Goal: Information Seeking & Learning: Learn about a topic

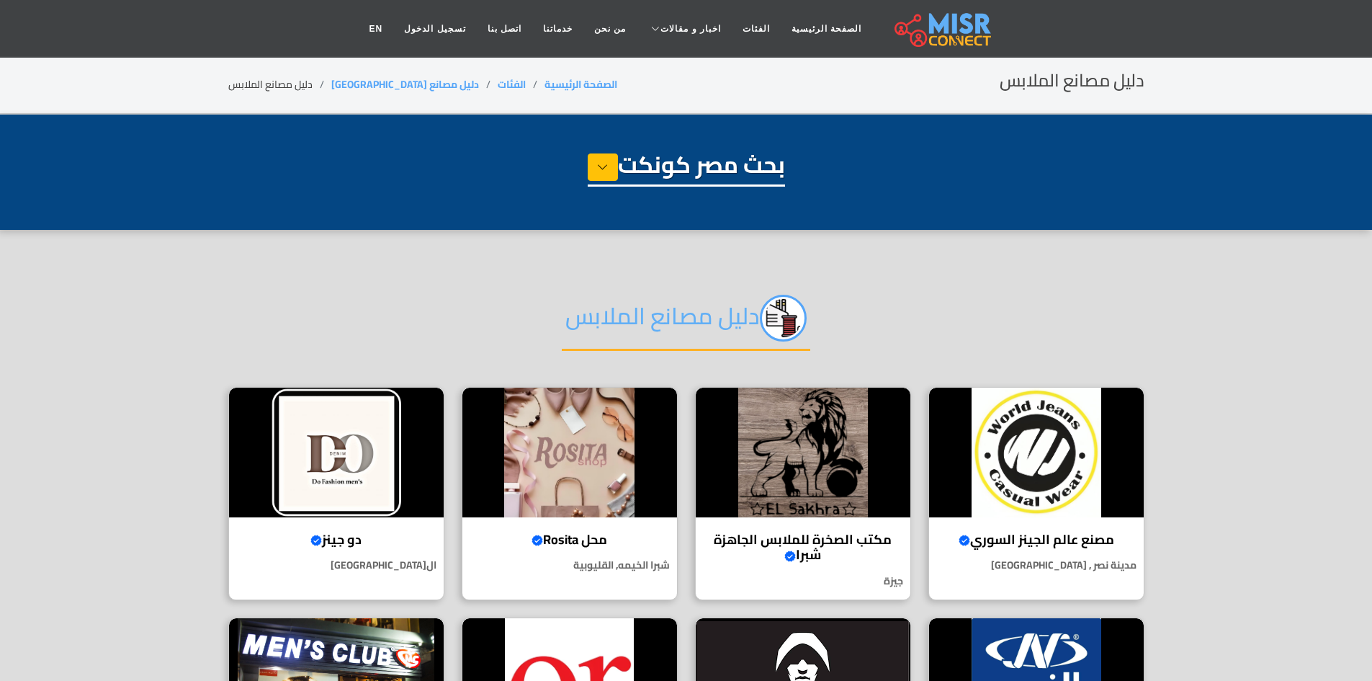
select select "**********"
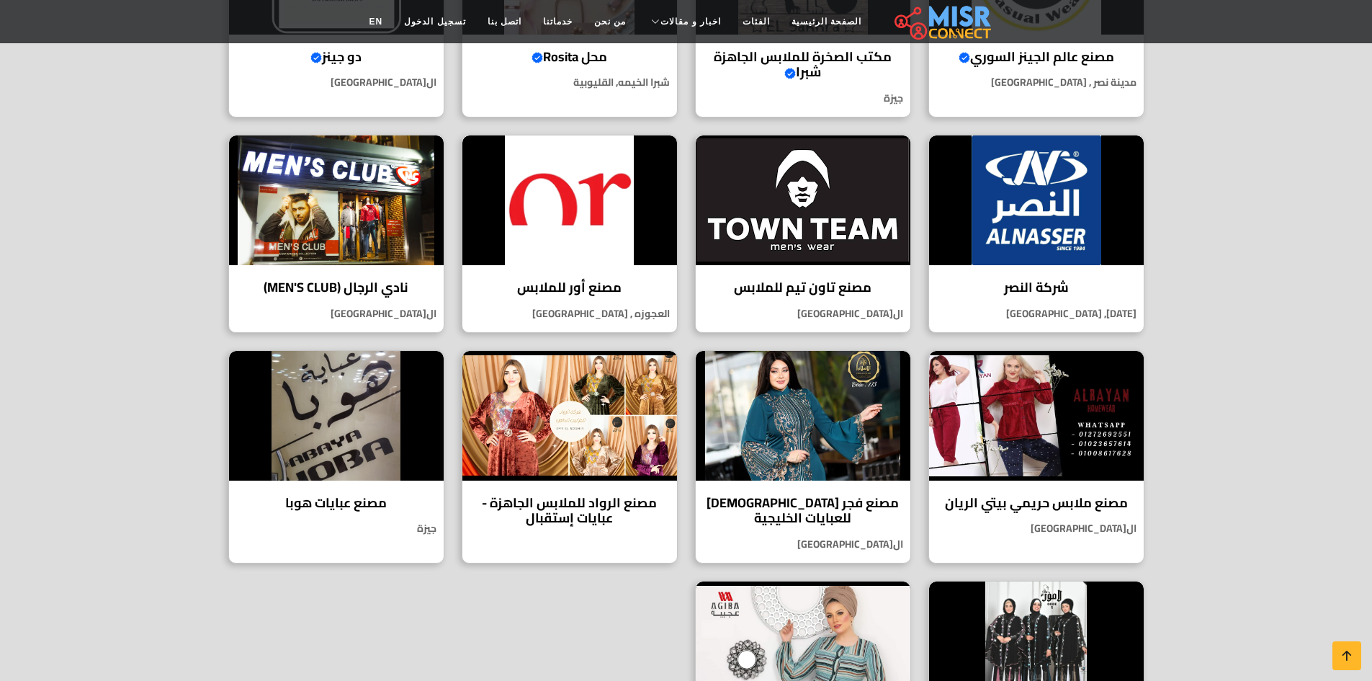
scroll to position [485, 0]
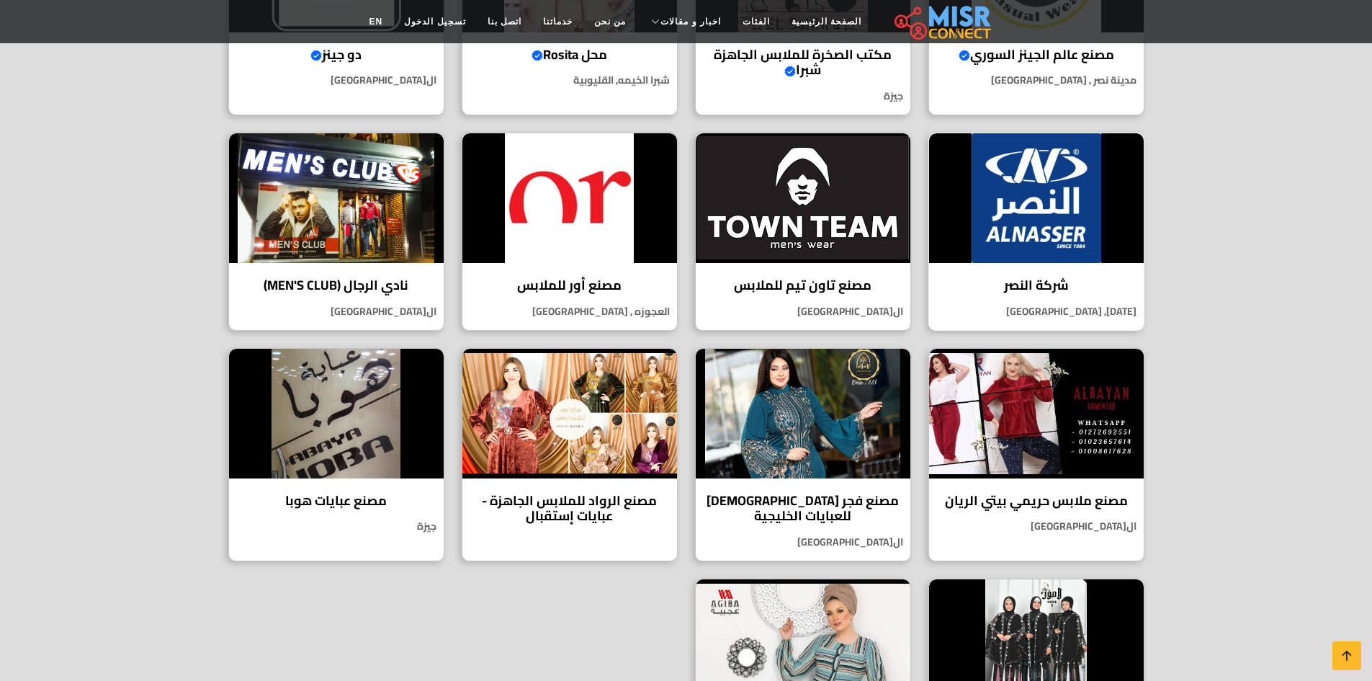
click at [1090, 267] on div "شركة النصر شركة النصر لتوريد الملابس الجاهزة هي واحدة من الشركات الرائدة في صنا…" at bounding box center [1037, 232] width 216 height 198
drag, startPoint x: 1370, startPoint y: 266, endPoint x: 1356, endPoint y: 232, distance: 36.5
click at [1356, 232] on section "دليل مصانع الملابس مصنع عالم الجينز السوري Verified account جودة سورية تُلبس.. …" at bounding box center [686, 291] width 1372 height 1092
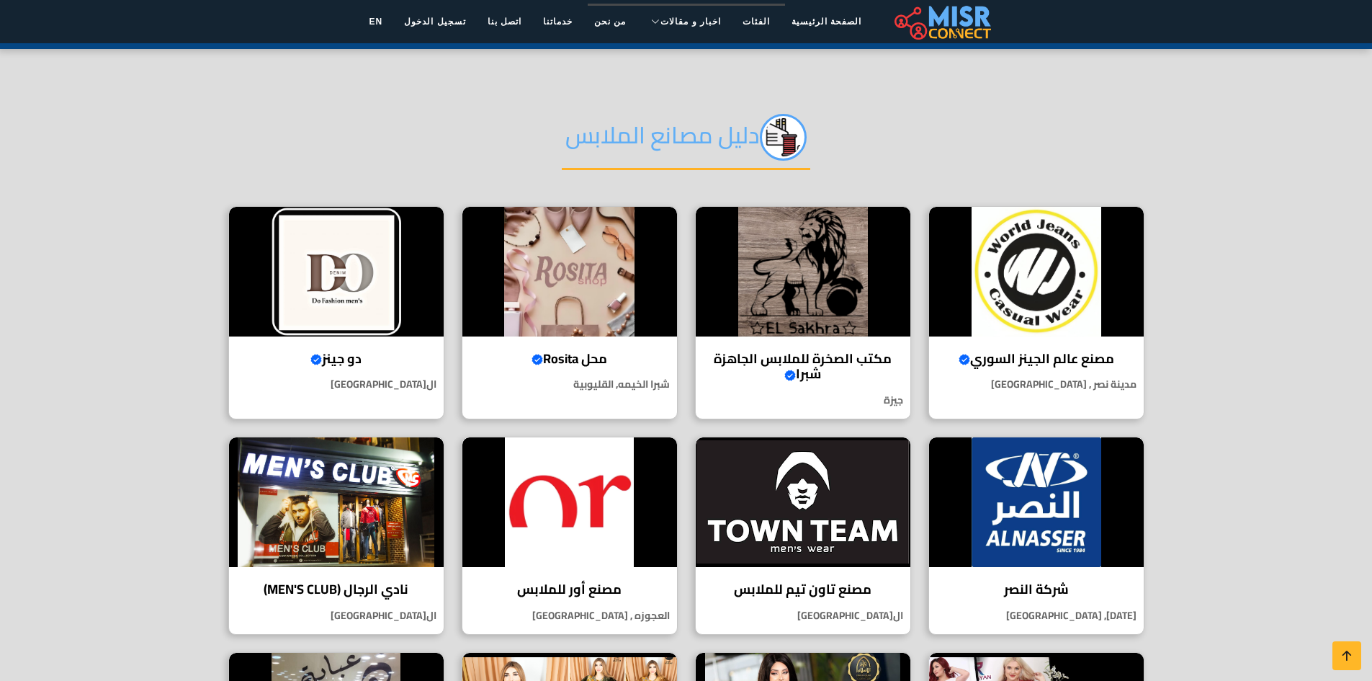
scroll to position [179, 0]
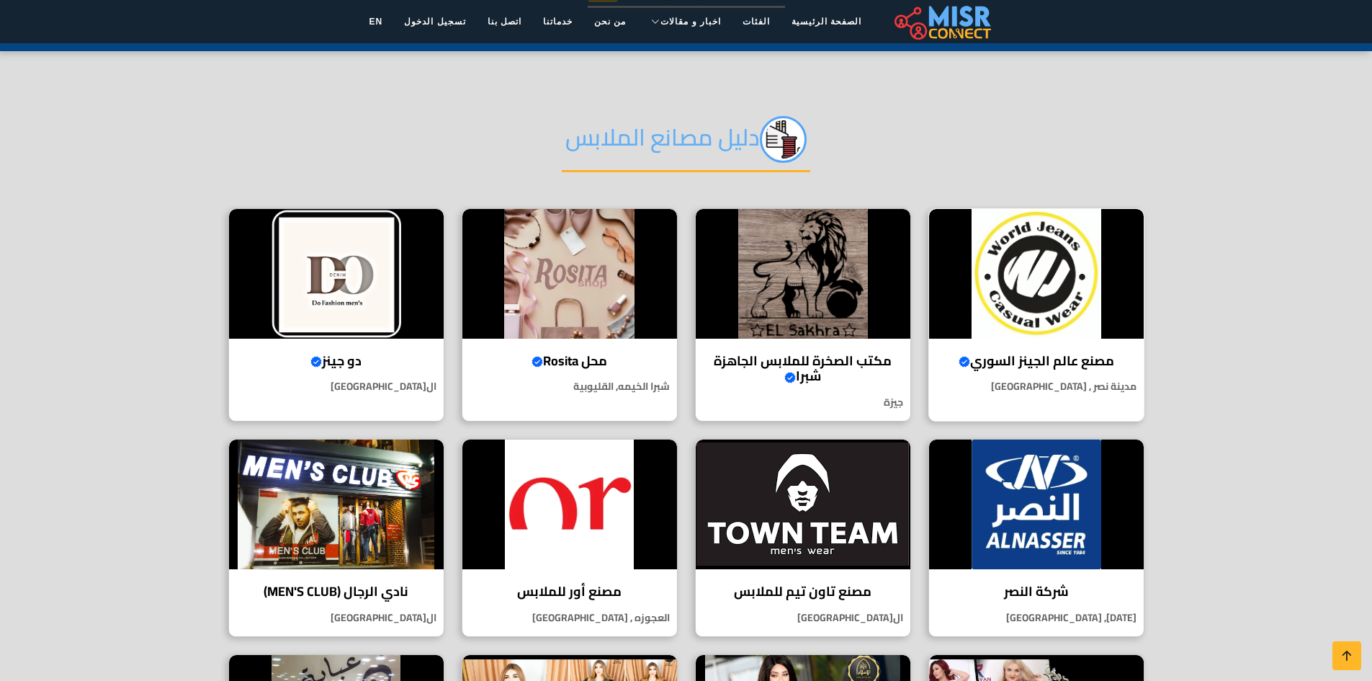
click at [1049, 334] on img at bounding box center [1036, 274] width 215 height 130
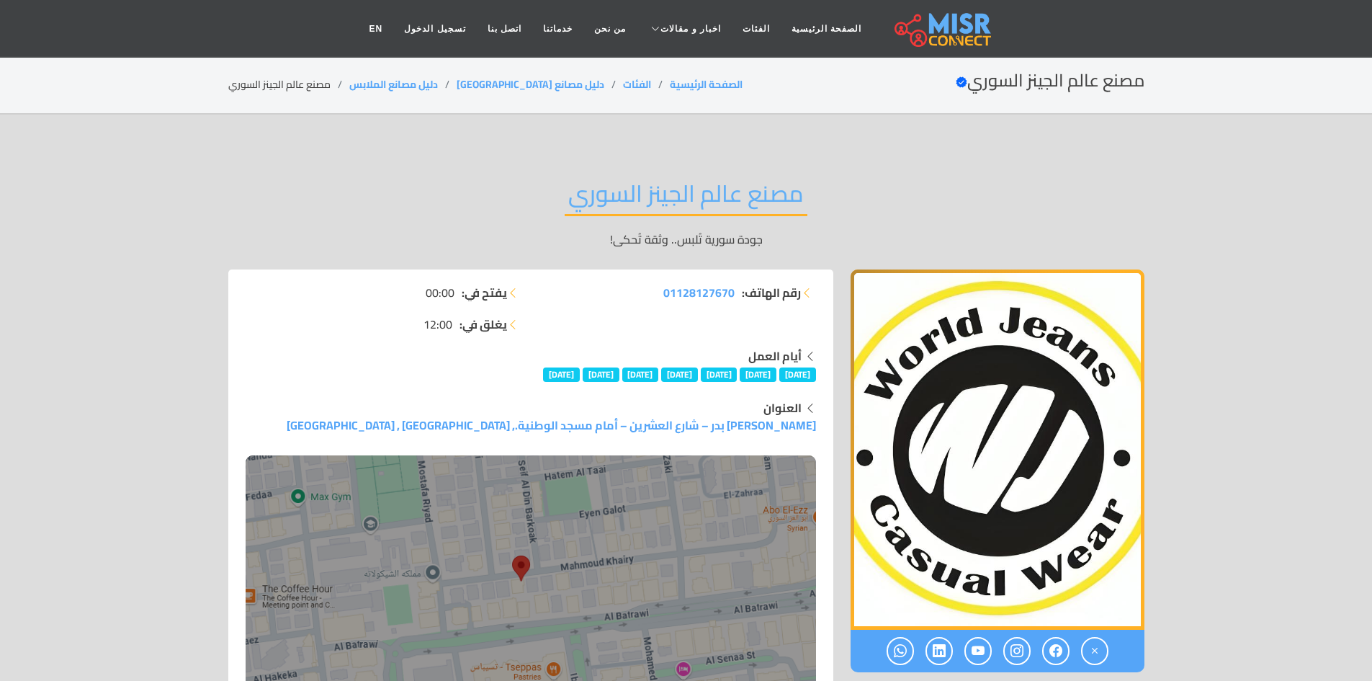
drag, startPoint x: 1371, startPoint y: 62, endPoint x: 1366, endPoint y: 86, distance: 24.3
click at [1366, 86] on section "مصنع عالم الجينز السوري Verified account الصفحة الرئيسية الفئات دليل مصانع [GEO…" at bounding box center [686, 85] width 1372 height 58
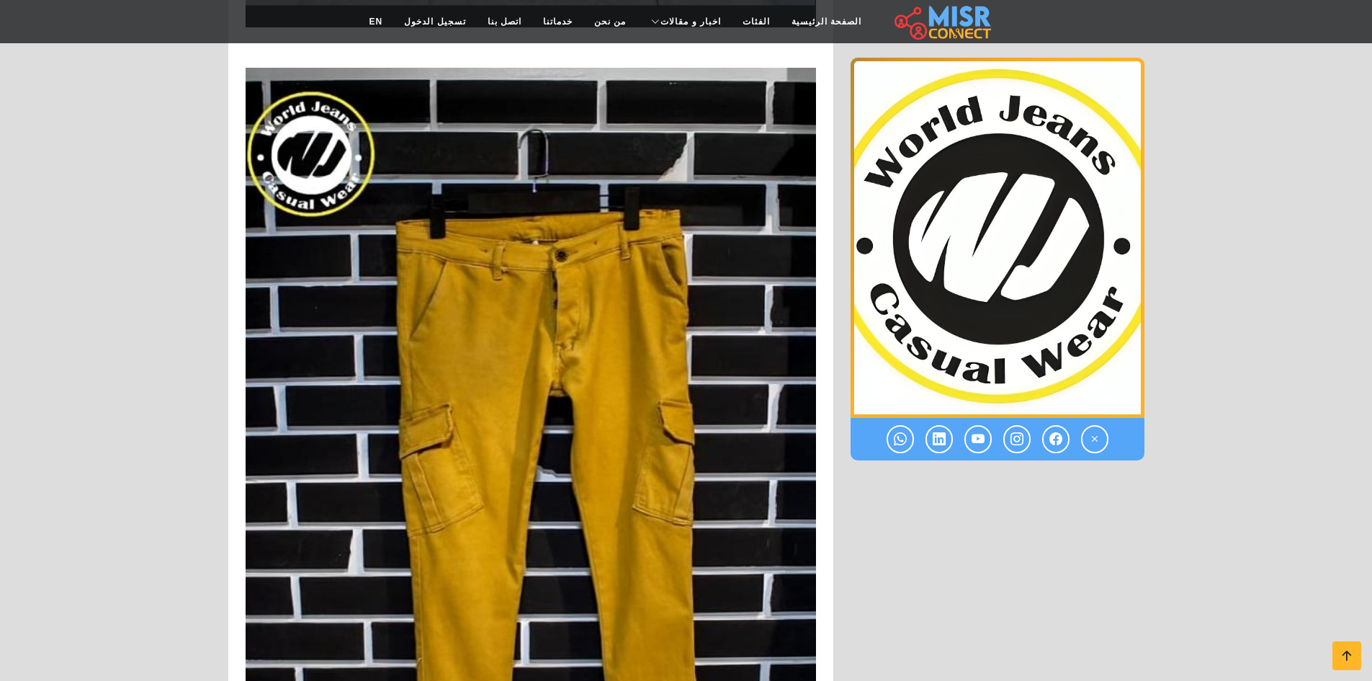
scroll to position [3659, 0]
